Goal: Transaction & Acquisition: Purchase product/service

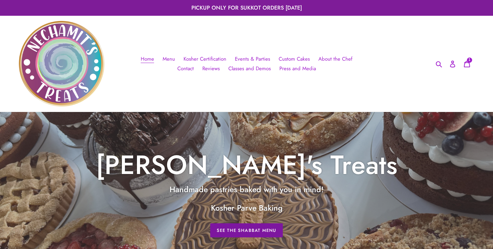
click at [234, 231] on link "See The Shabbat Menu" at bounding box center [246, 230] width 73 height 14
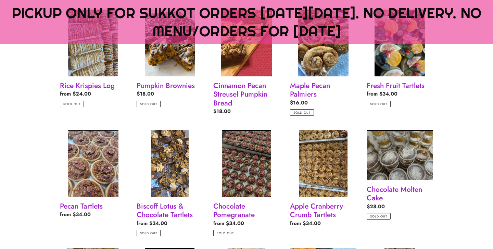
scroll to position [454, 0]
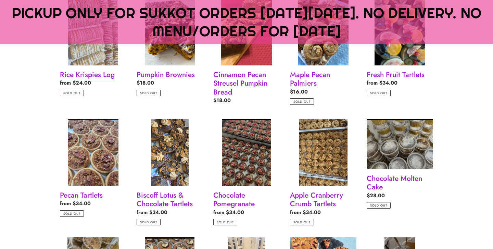
scroll to position [456, 0]
